Goal: Transaction & Acquisition: Purchase product/service

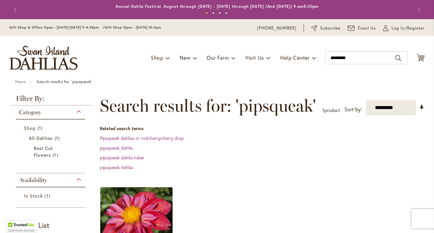
click at [352, 47] on div "Toggle Nav Shop Dahlia Tubers Collections Fresh Cut Dahlias Gardening Supplies …" at bounding box center [217, 57] width 428 height 43
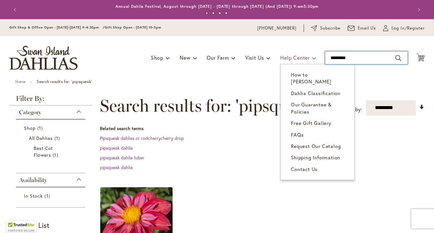
drag, startPoint x: 355, startPoint y: 56, endPoint x: 314, endPoint y: 51, distance: 42.1
click at [314, 51] on div "Toggle Nav Shop Dahlia Tubers Collections Fresh Cut Dahlias Gardening Supplies …" at bounding box center [217, 57] width 428 height 43
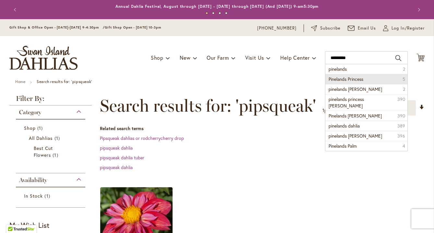
click at [348, 80] on span "Pinelands Princess" at bounding box center [345, 79] width 35 height 6
type input "**********"
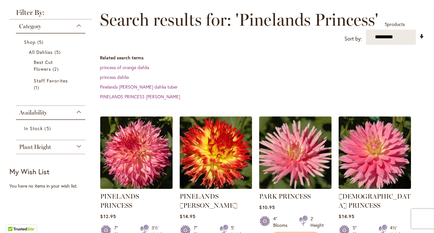
scroll to position [87, 0]
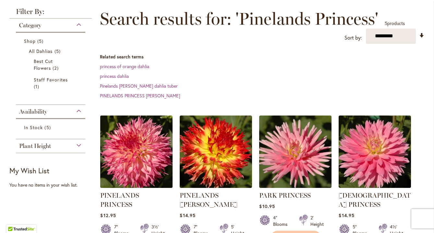
click at [158, 136] on img at bounding box center [137, 151] width 76 height 76
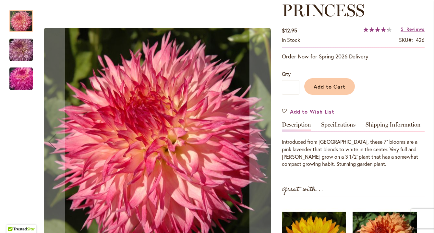
scroll to position [114, 0]
click at [23, 52] on img "PINELANDS PRINCESS" at bounding box center [21, 49] width 47 height 31
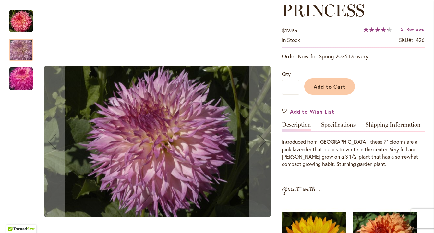
click at [16, 21] on img "PINELANDS PRINCESS" at bounding box center [20, 20] width 23 height 23
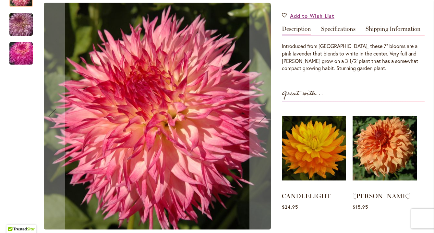
scroll to position [211, 0]
